Goal: Task Accomplishment & Management: Manage account settings

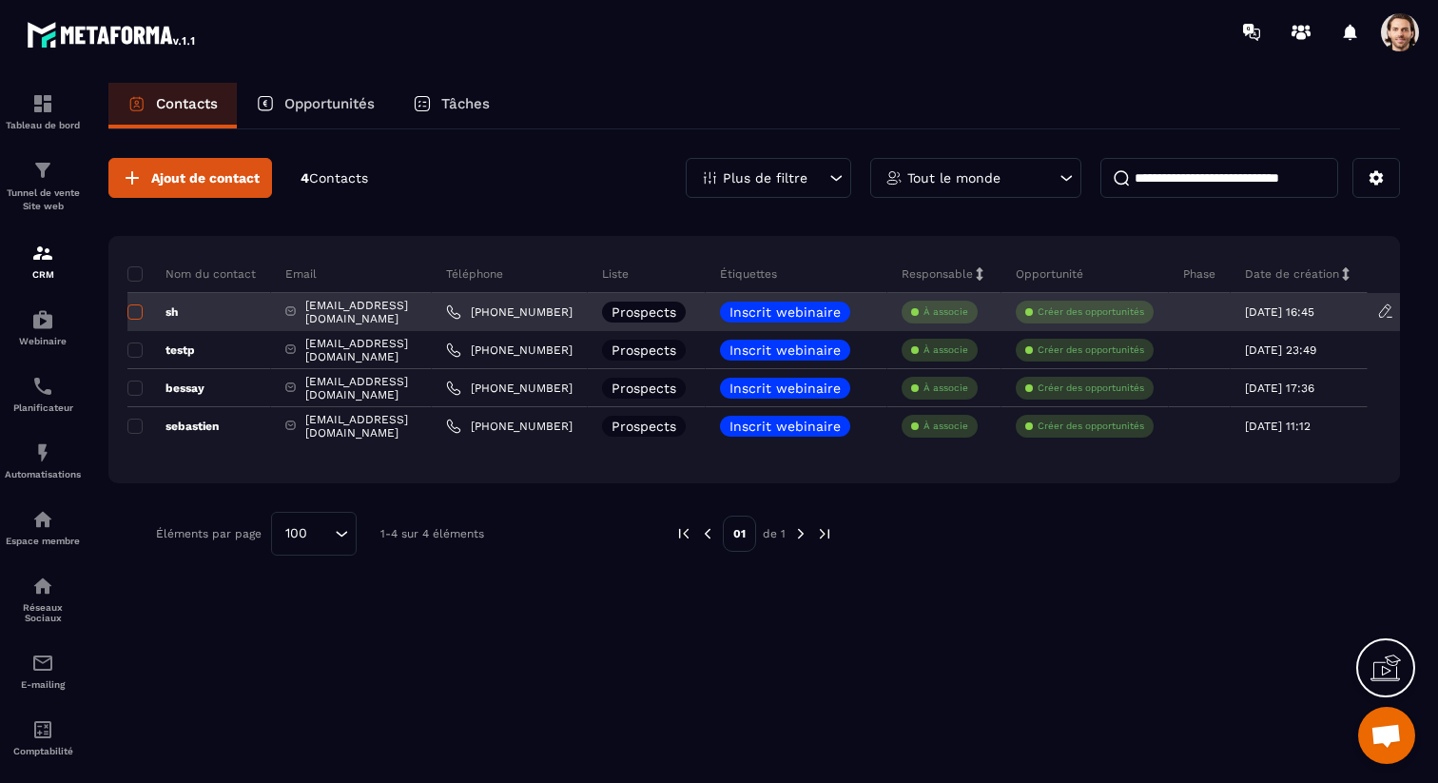
click at [137, 313] on span at bounding box center [134, 311] width 15 height 15
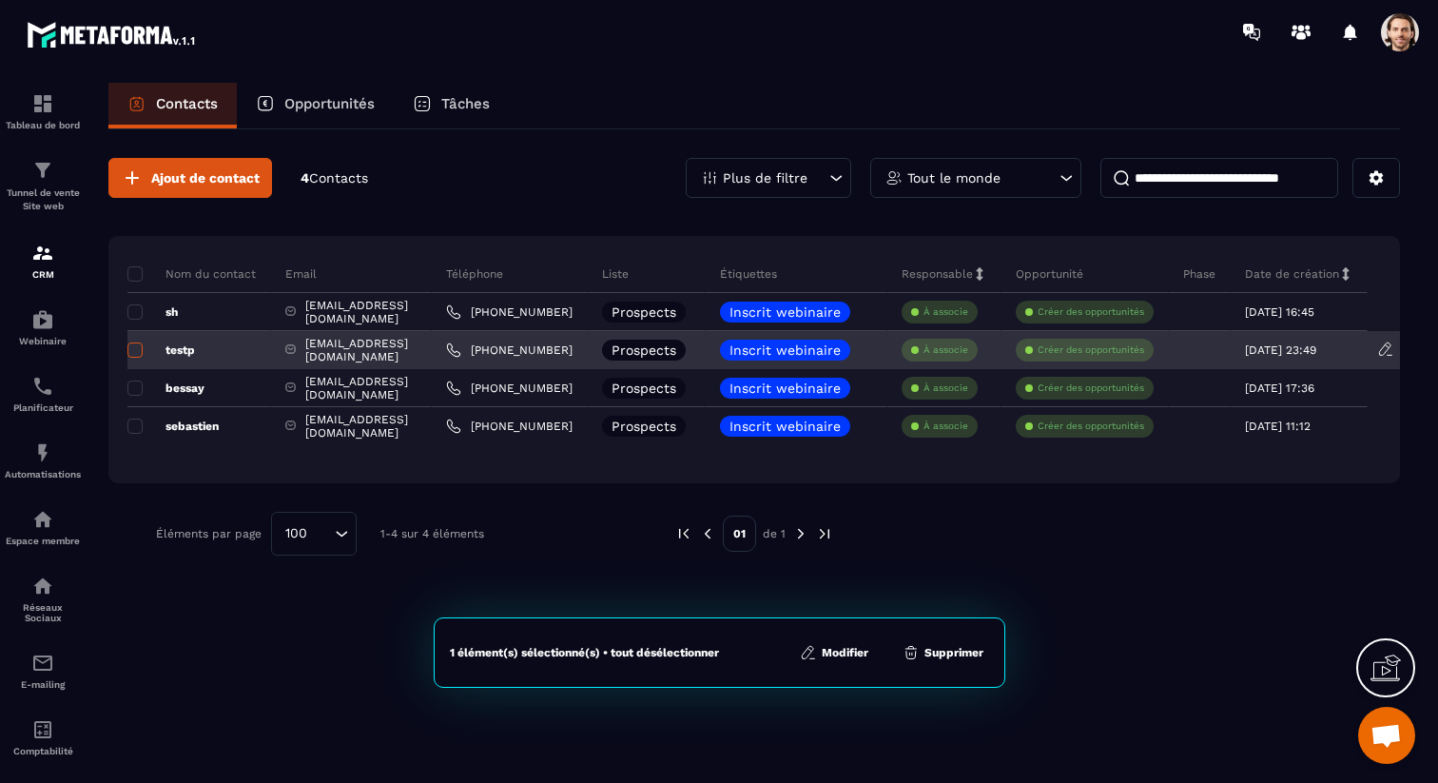
click at [137, 350] on span at bounding box center [134, 349] width 15 height 15
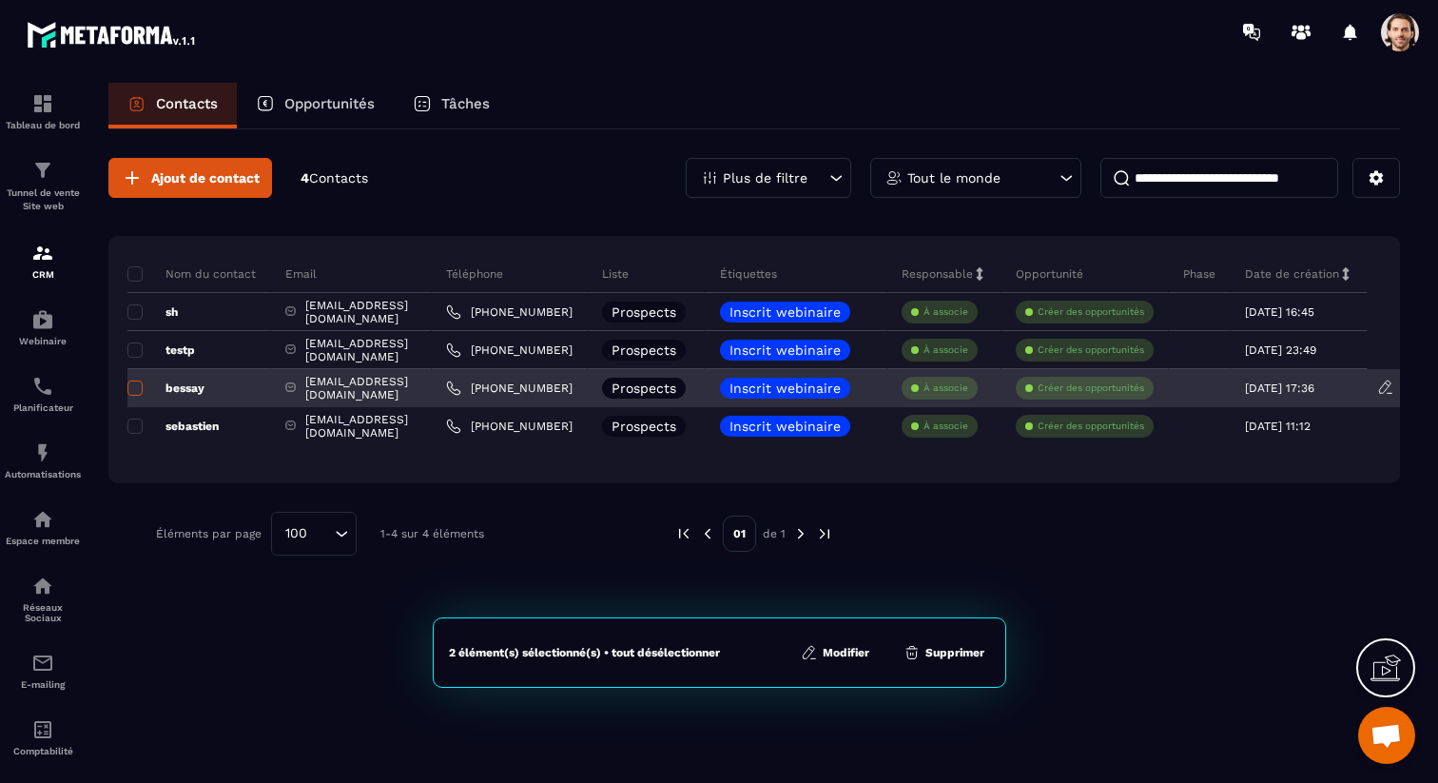
click at [136, 389] on span at bounding box center [134, 387] width 15 height 15
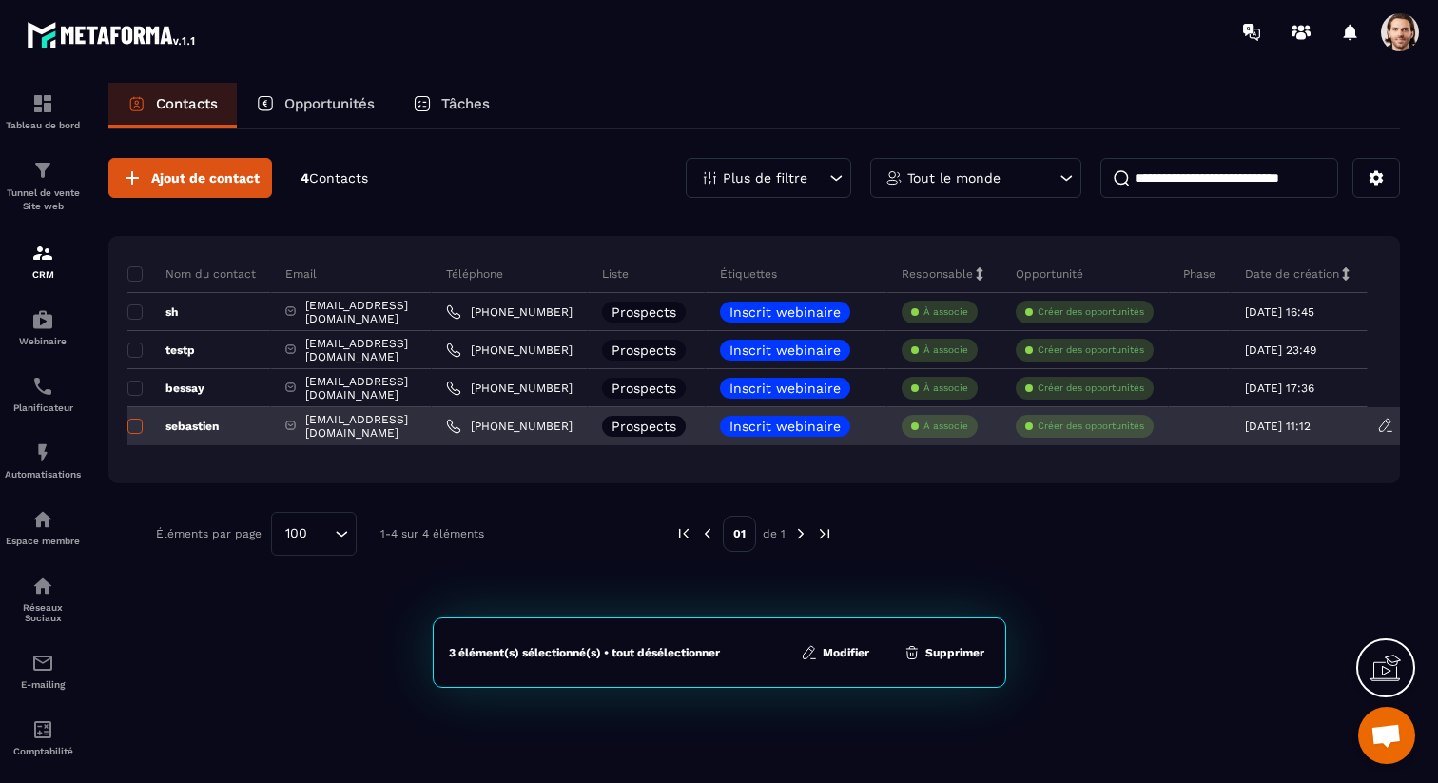
click at [136, 427] on span at bounding box center [134, 425] width 15 height 15
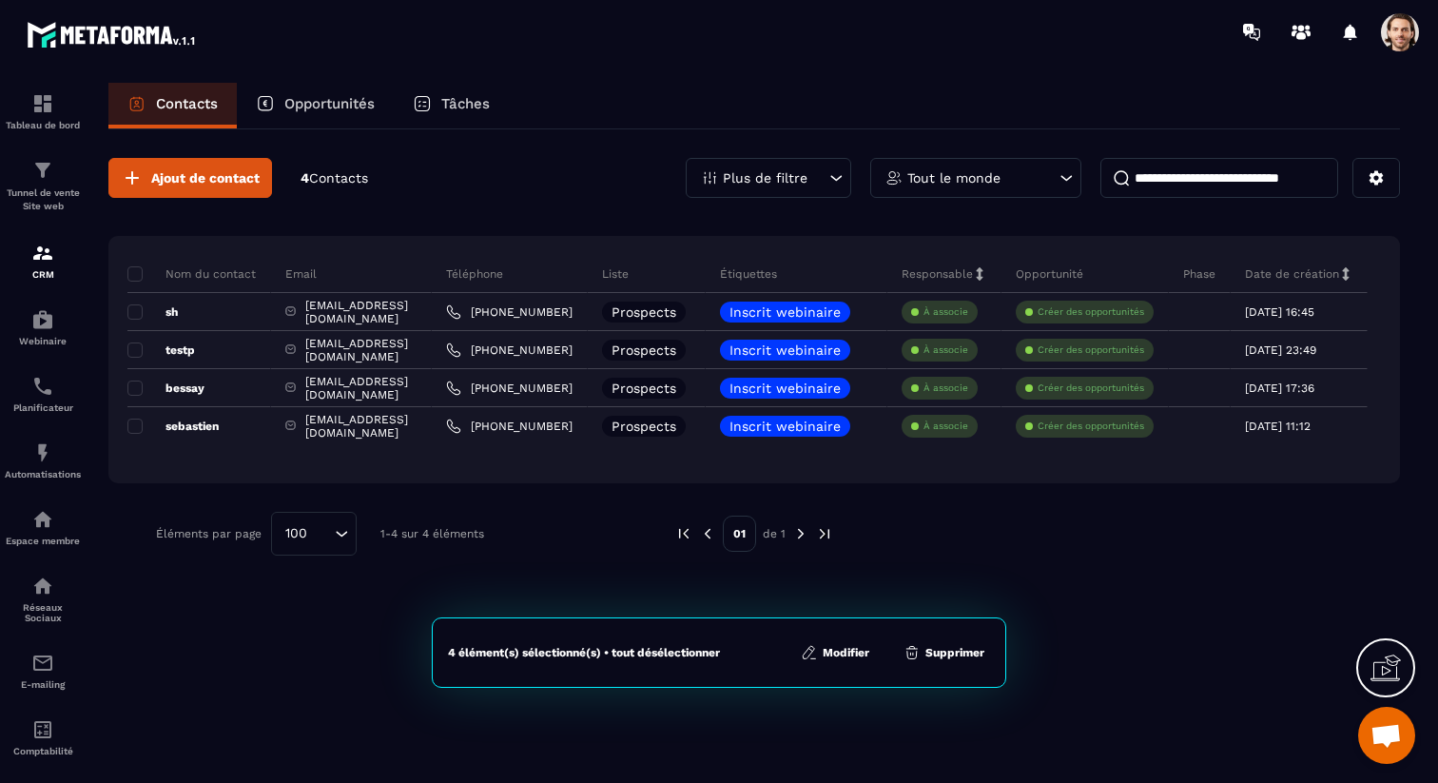
click at [958, 652] on button "Supprimer" at bounding box center [944, 652] width 92 height 19
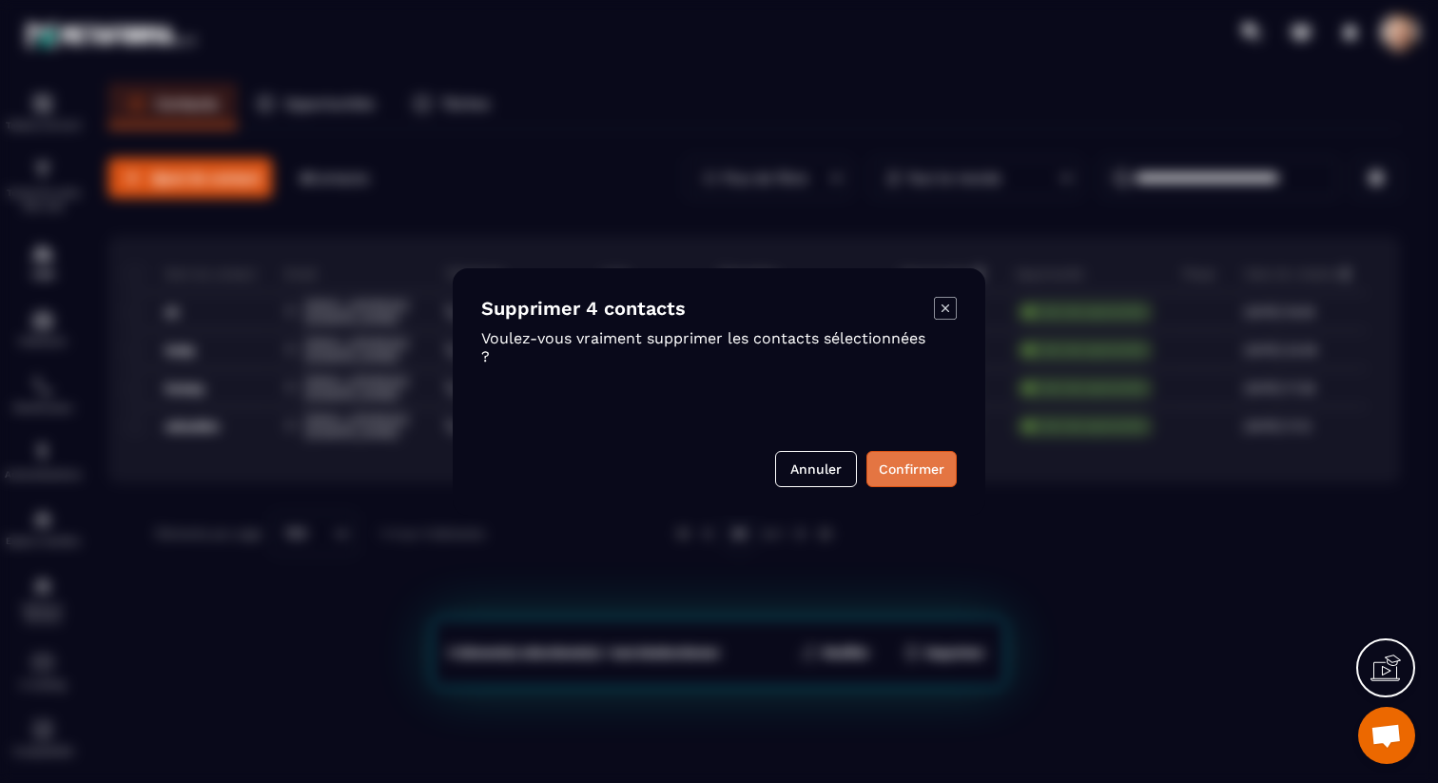
click at [924, 477] on button "Confirmer" at bounding box center [911, 469] width 90 height 36
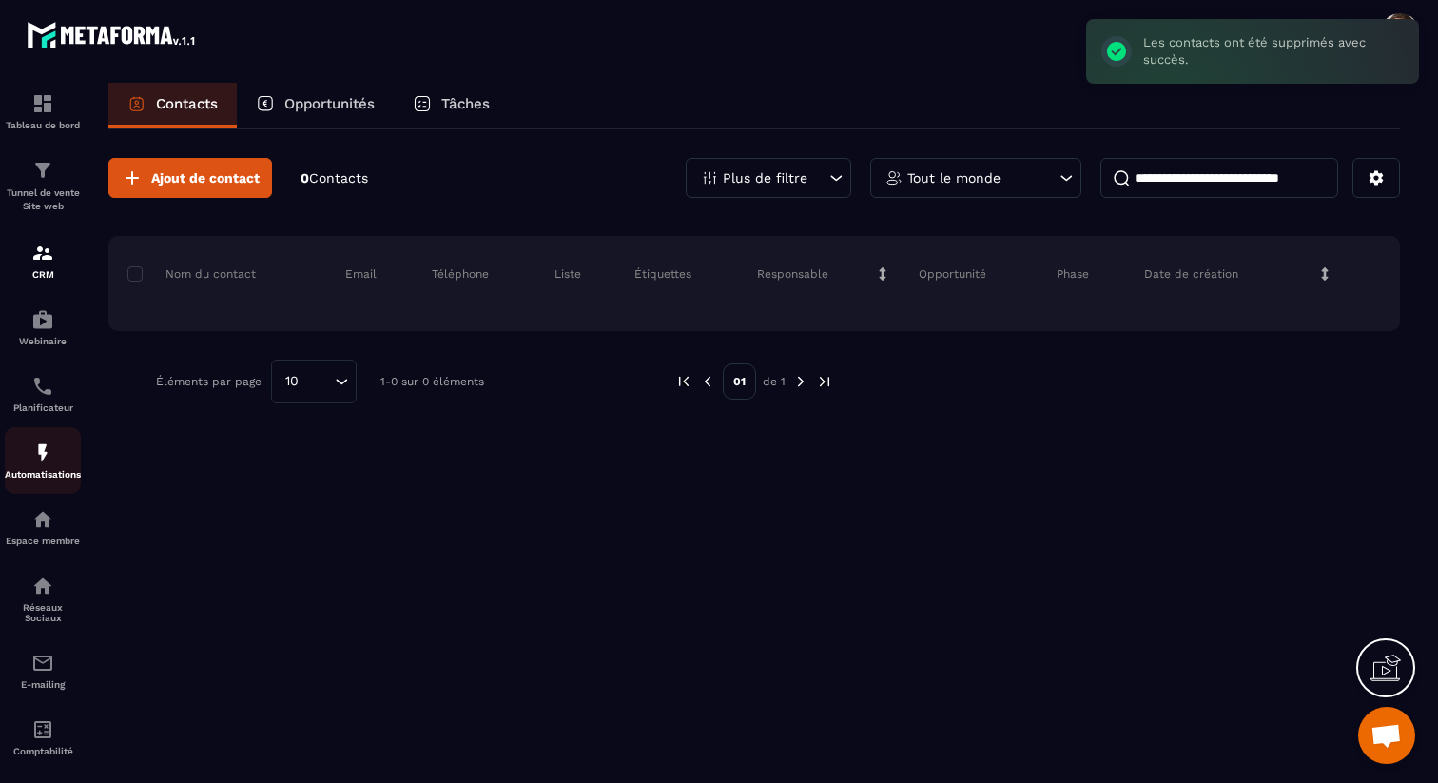
click at [54, 467] on div "Automatisations" at bounding box center [43, 460] width 76 height 38
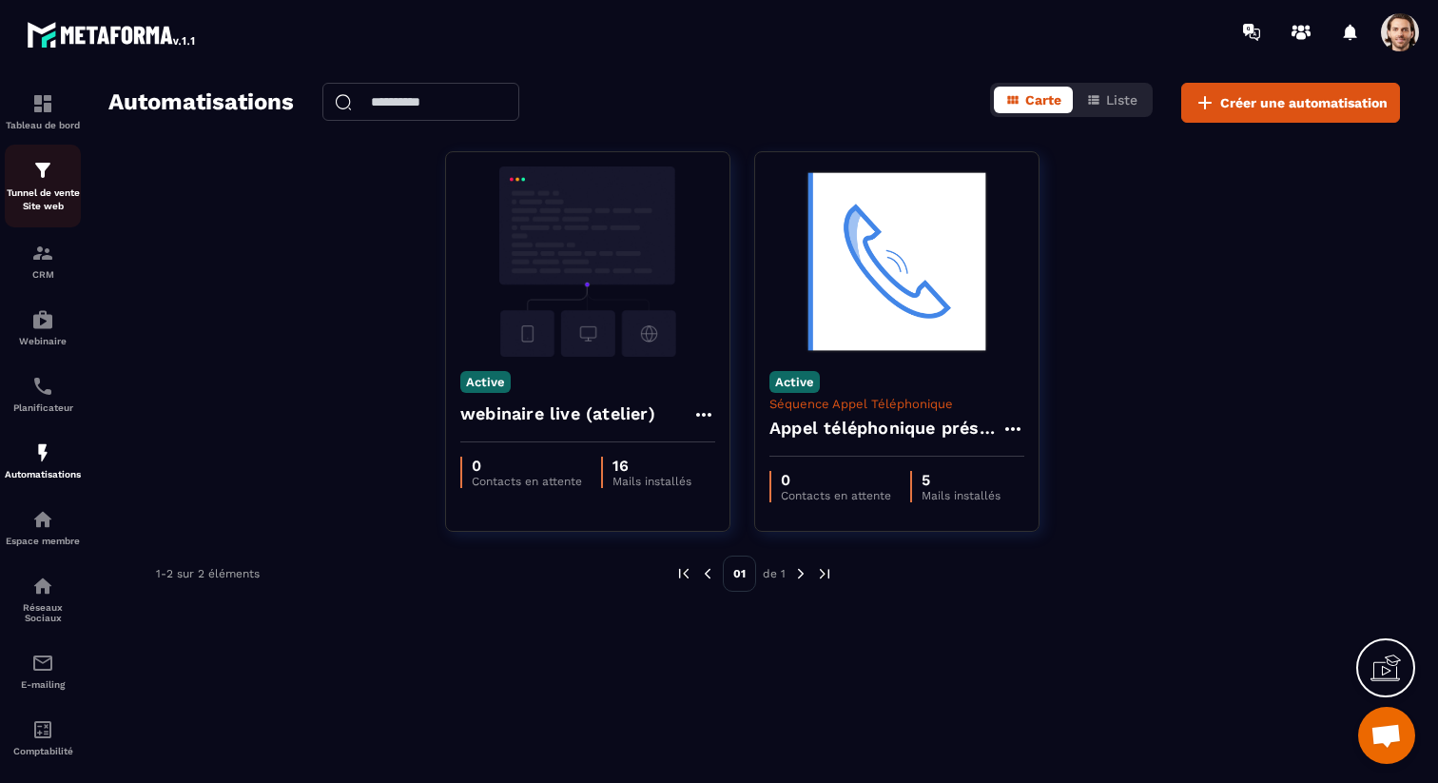
click at [49, 203] on p "Tunnel de vente Site web" at bounding box center [43, 199] width 76 height 27
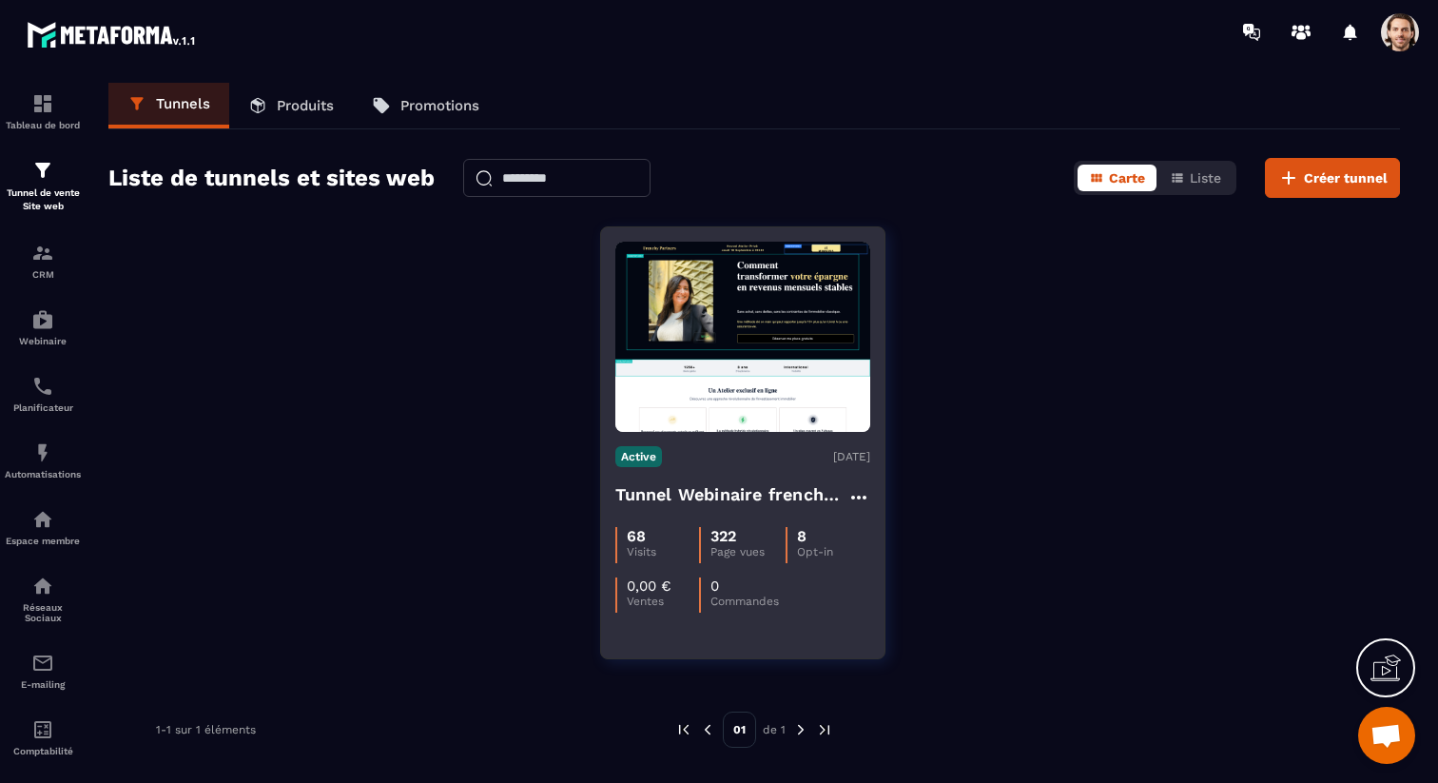
click at [744, 489] on h4 "Tunnel Webinaire frenchy partners" at bounding box center [731, 494] width 232 height 27
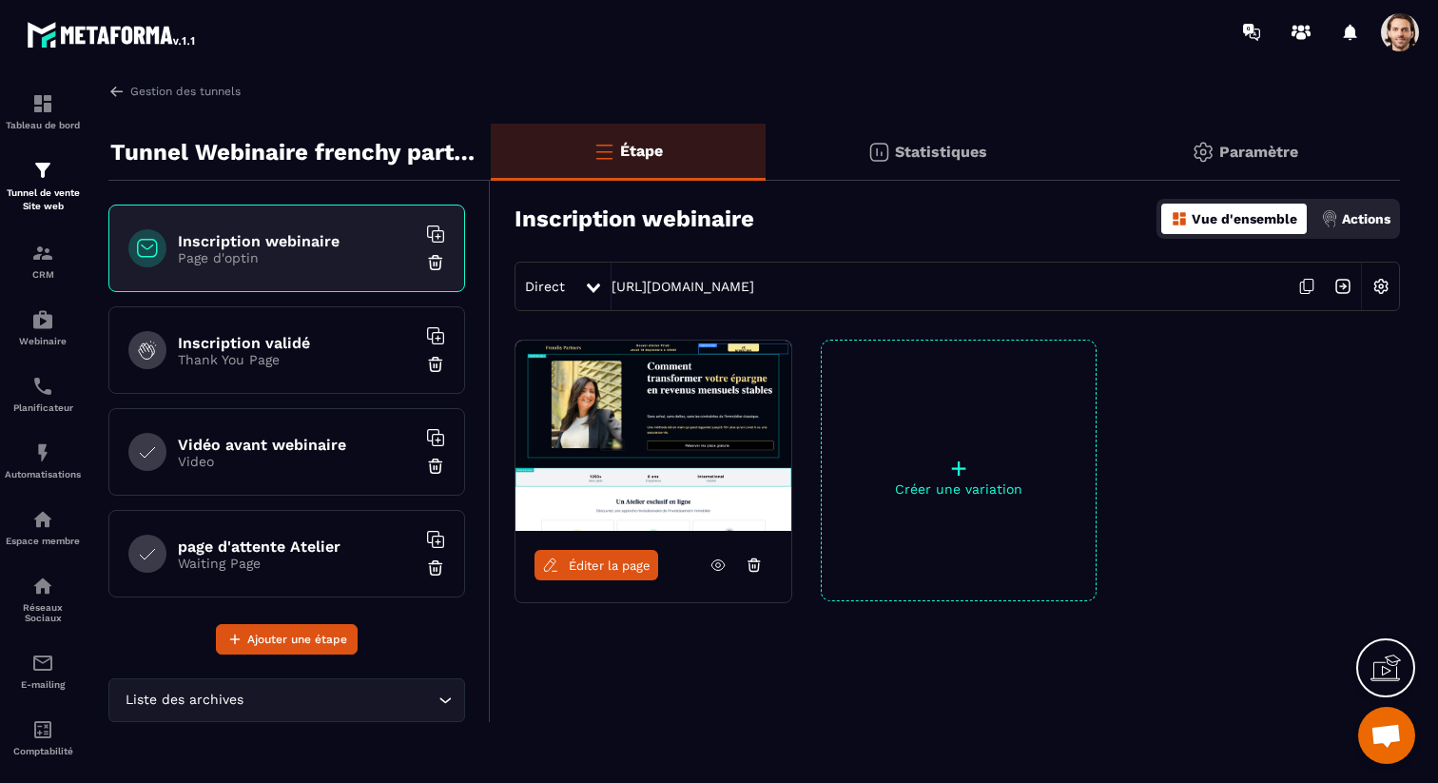
click at [1346, 289] on img at bounding box center [1343, 286] width 36 height 36
click at [1311, 286] on icon at bounding box center [1306, 286] width 36 height 36
click at [48, 469] on div "Automatisations" at bounding box center [43, 460] width 76 height 38
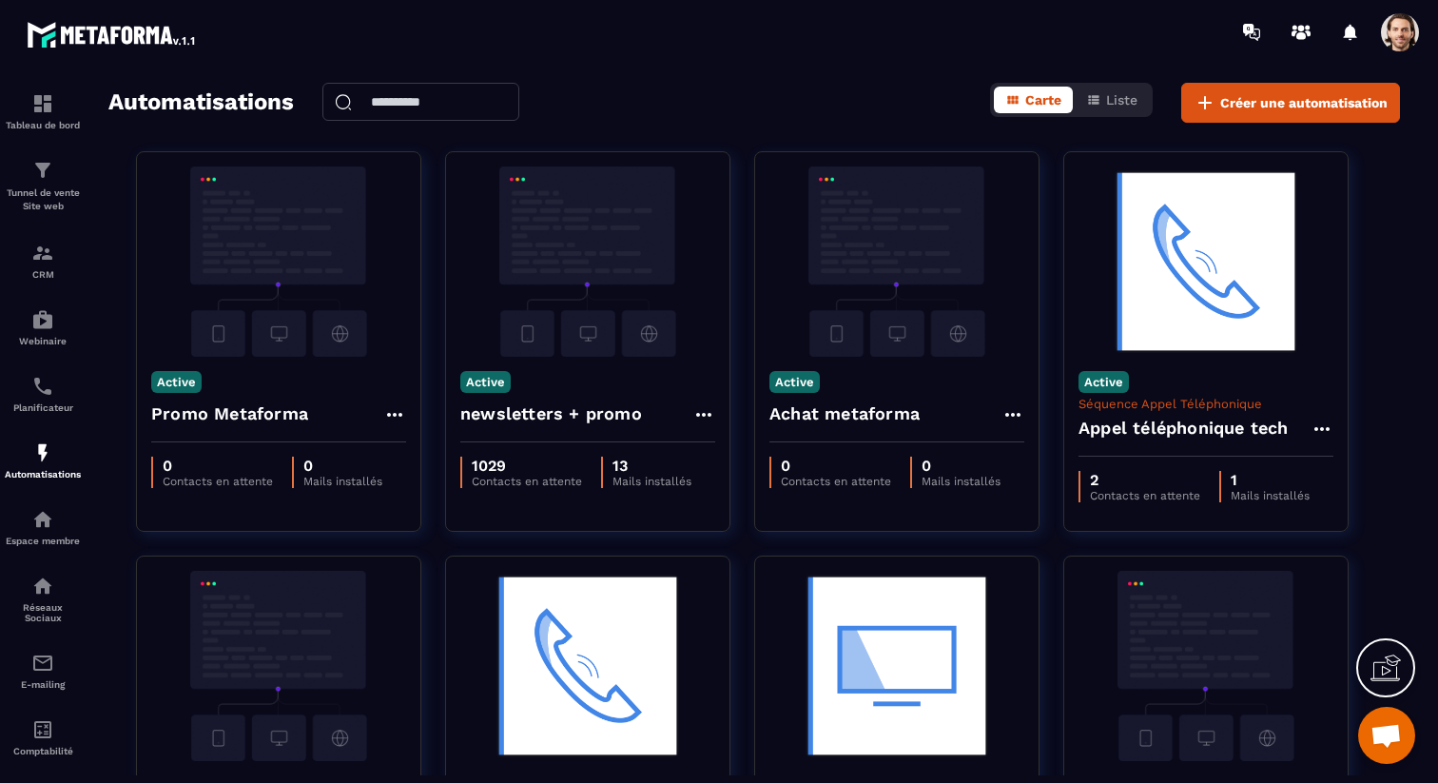
click at [1403, 37] on span at bounding box center [1400, 32] width 38 height 38
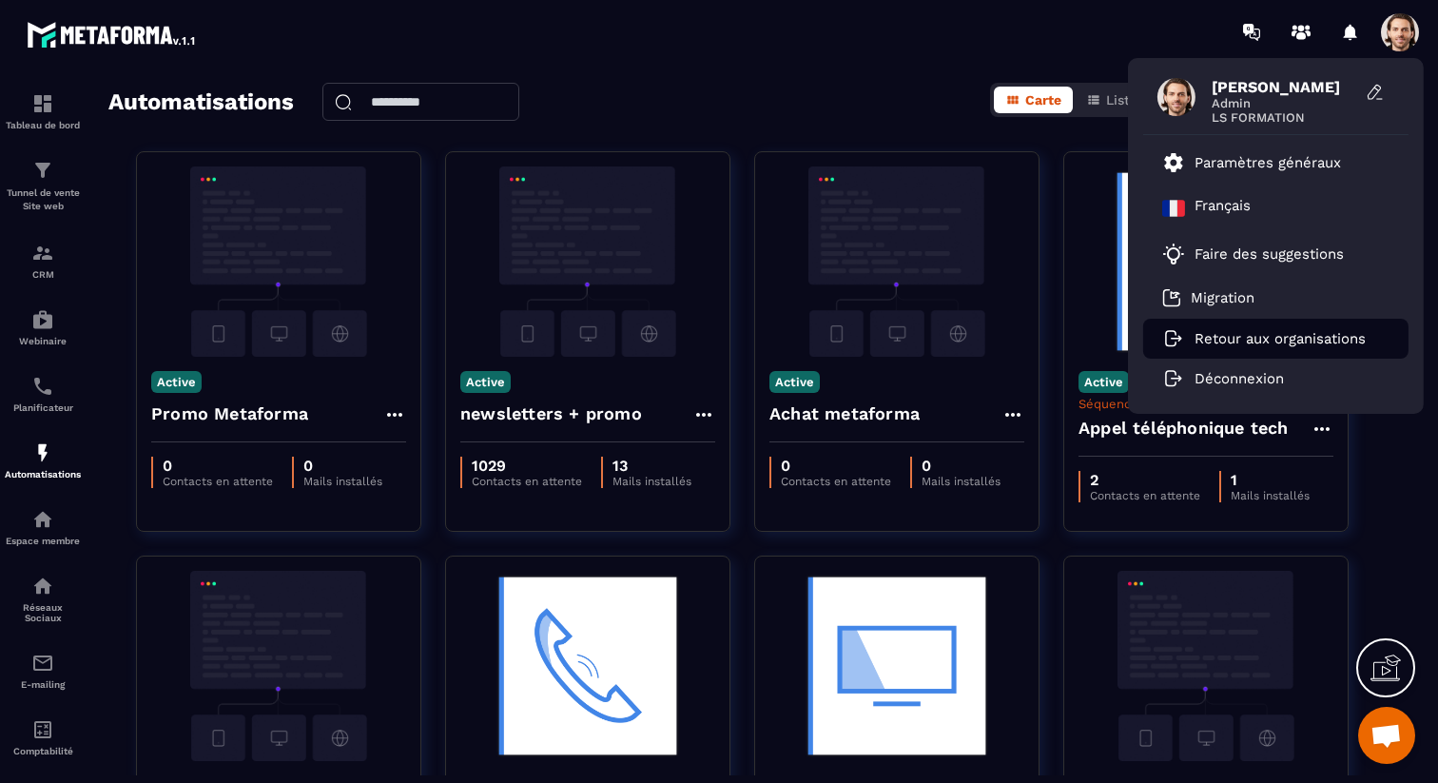
click at [1258, 339] on p "Retour aux organisations" at bounding box center [1279, 338] width 171 height 17
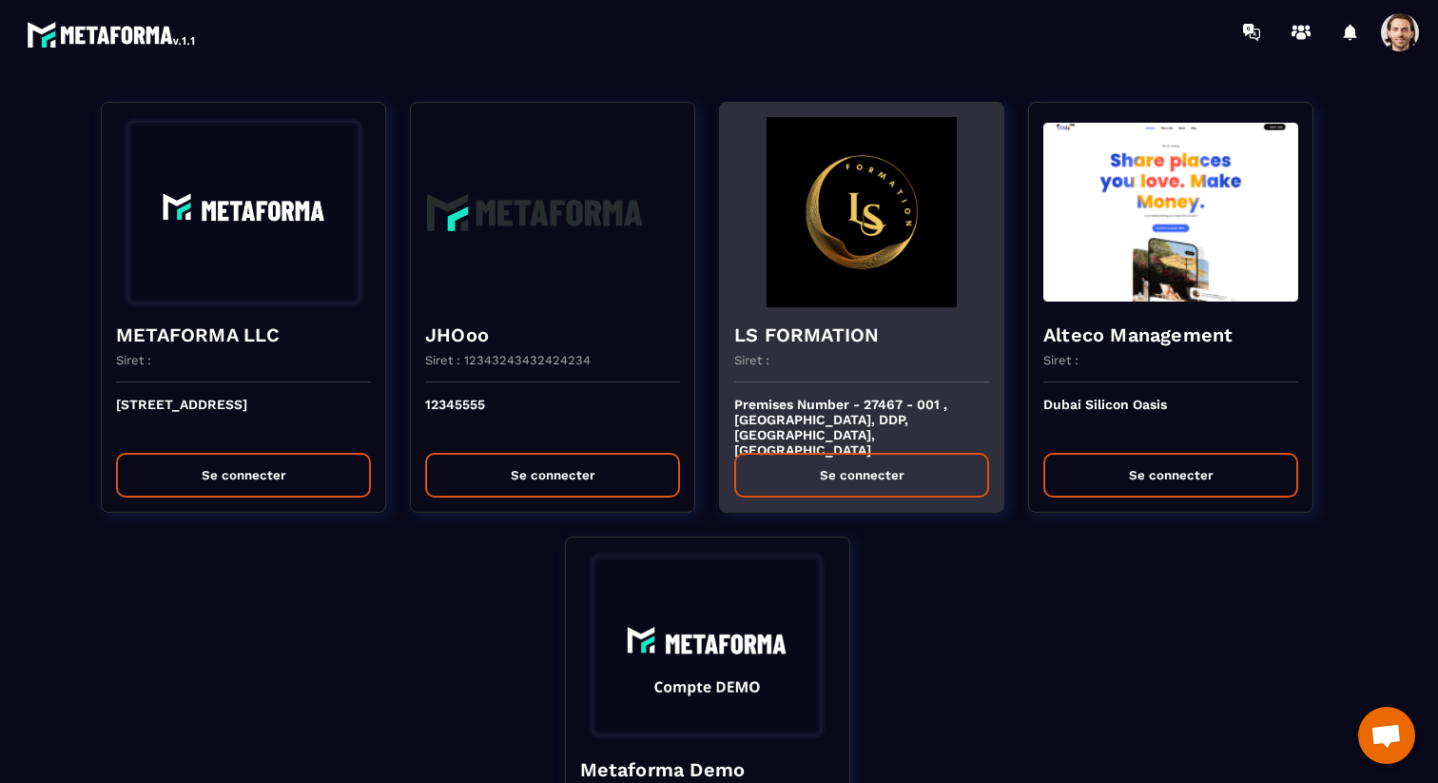
click at [842, 384] on div "Premises Number - 27467 - 001 , [GEOGRAPHIC_DATA], DDP, [GEOGRAPHIC_DATA], [GEO…" at bounding box center [861, 446] width 283 height 129
